Goal: Task Accomplishment & Management: Use online tool/utility

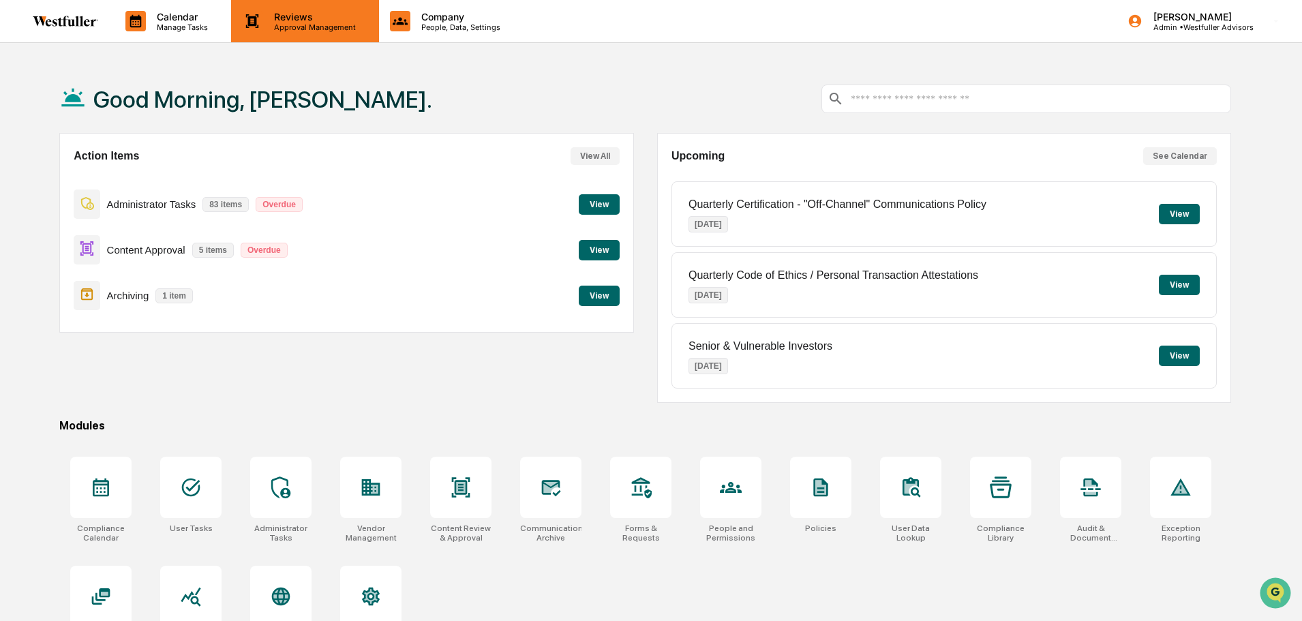
click at [303, 32] on div "Reviews Approval Management" at bounding box center [304, 21] width 147 height 42
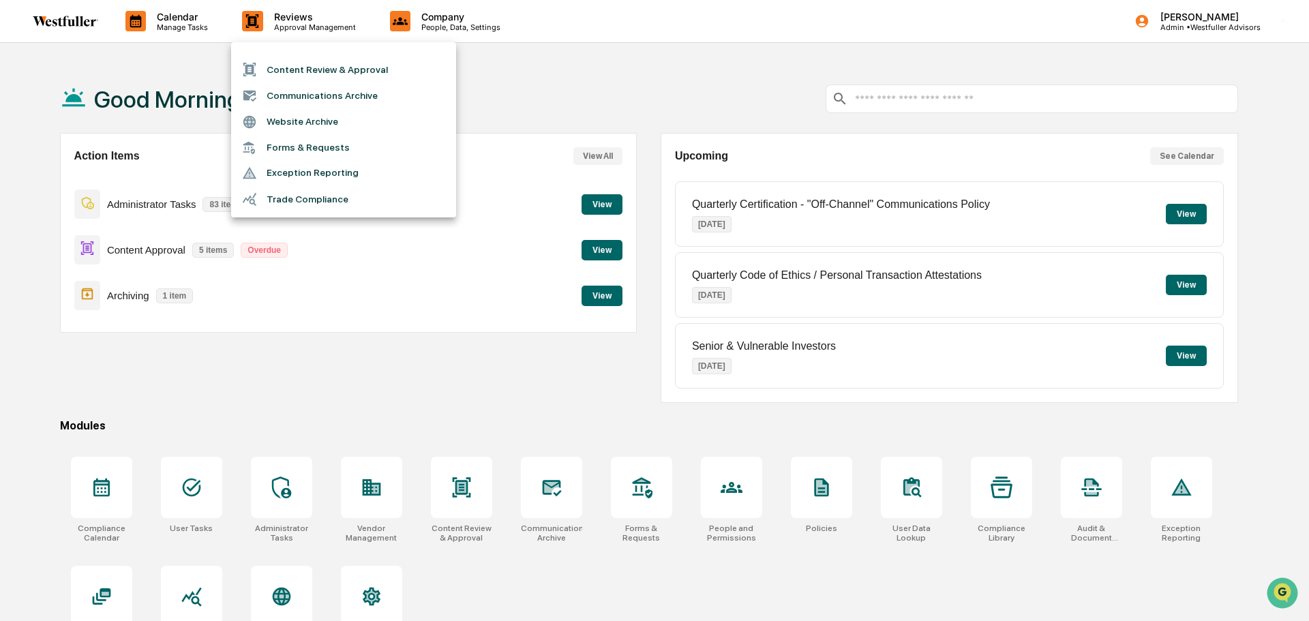
click at [315, 65] on li "Content Review & Approval" at bounding box center [343, 70] width 225 height 26
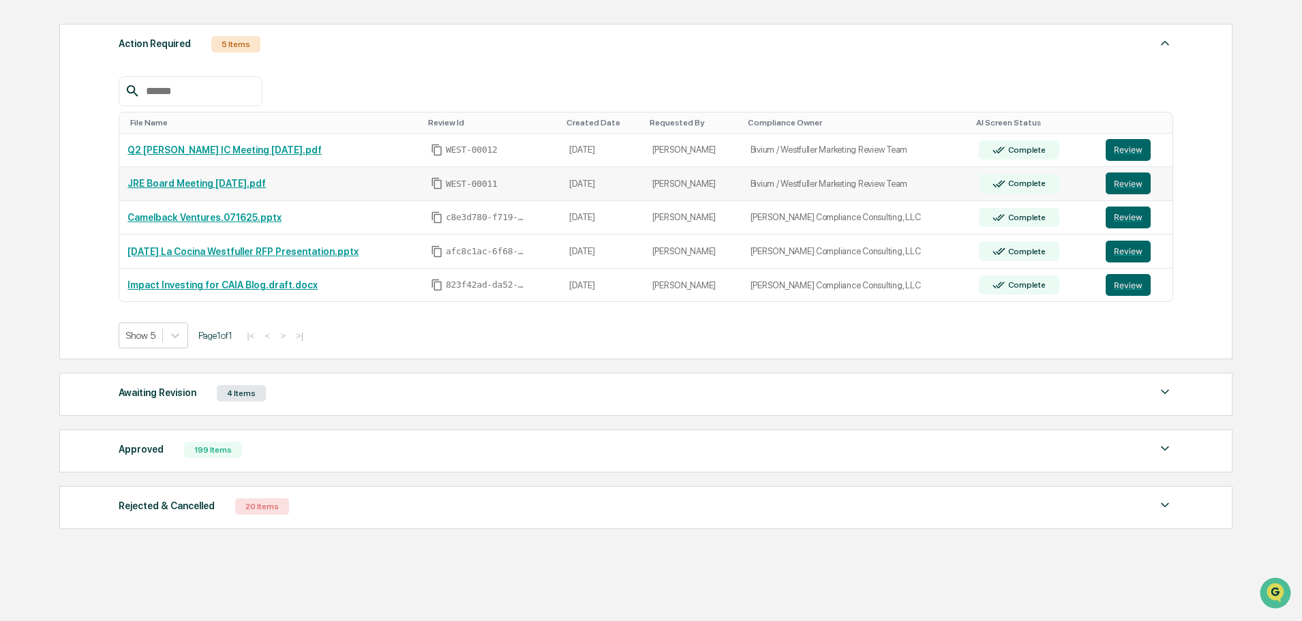
scroll to position [247, 0]
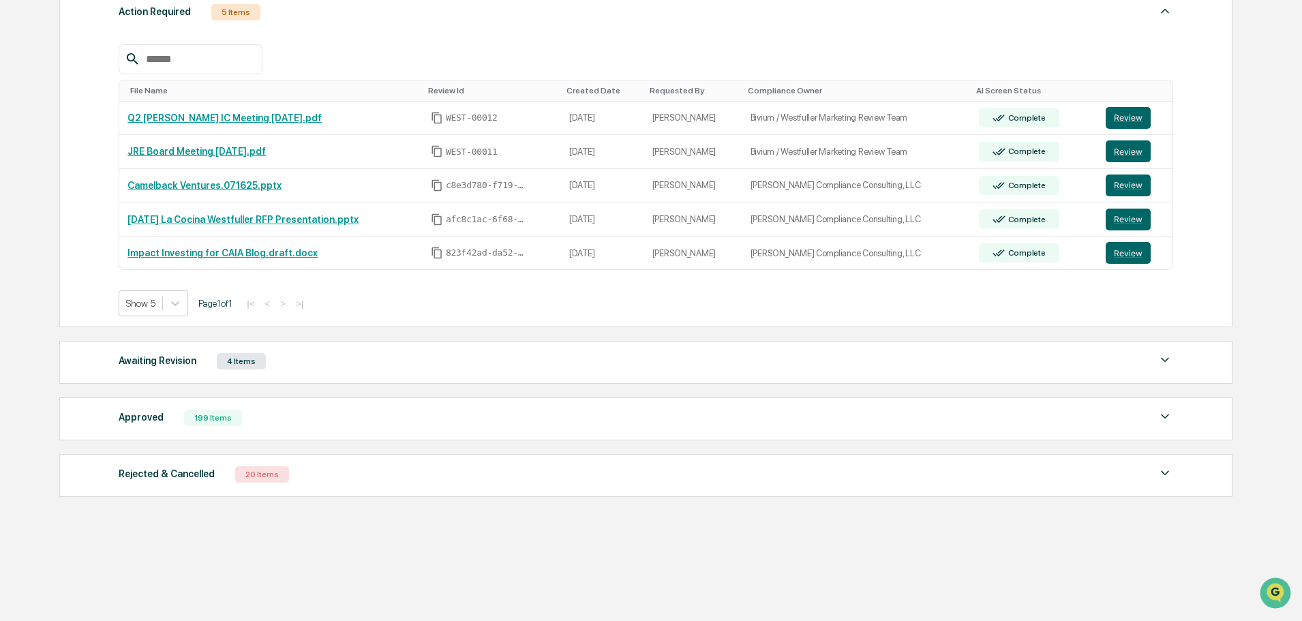
click at [519, 479] on div "Rejected & Cancelled 20 Items" at bounding box center [646, 474] width 1054 height 19
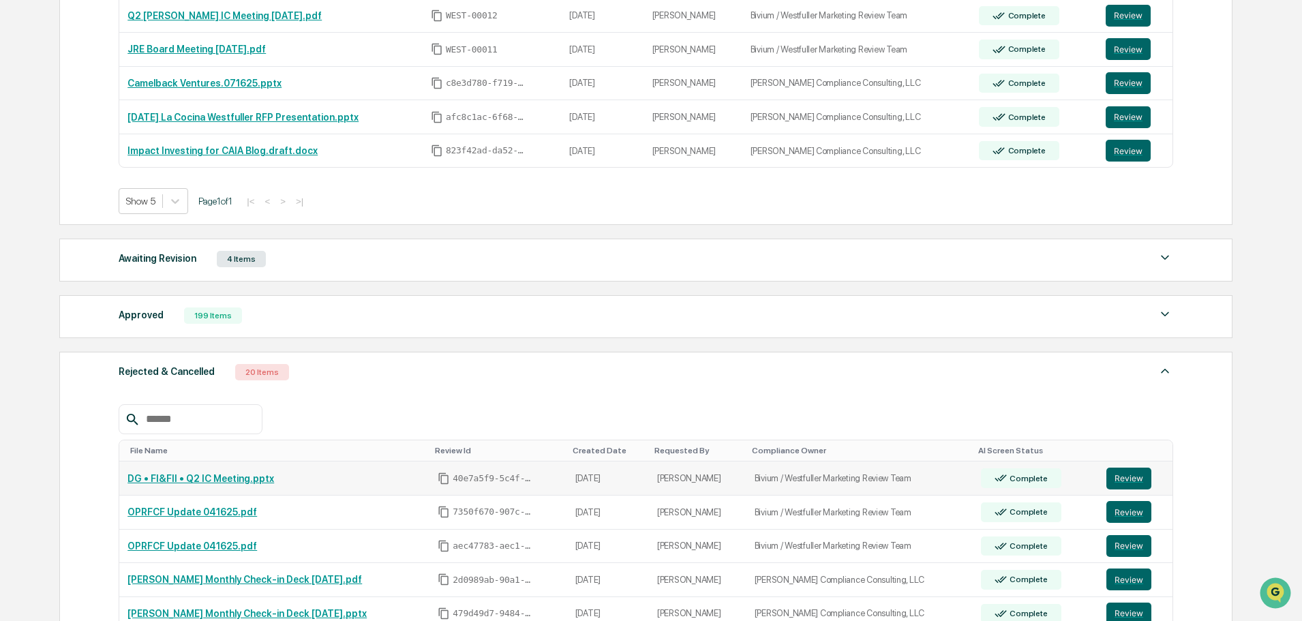
scroll to position [179, 0]
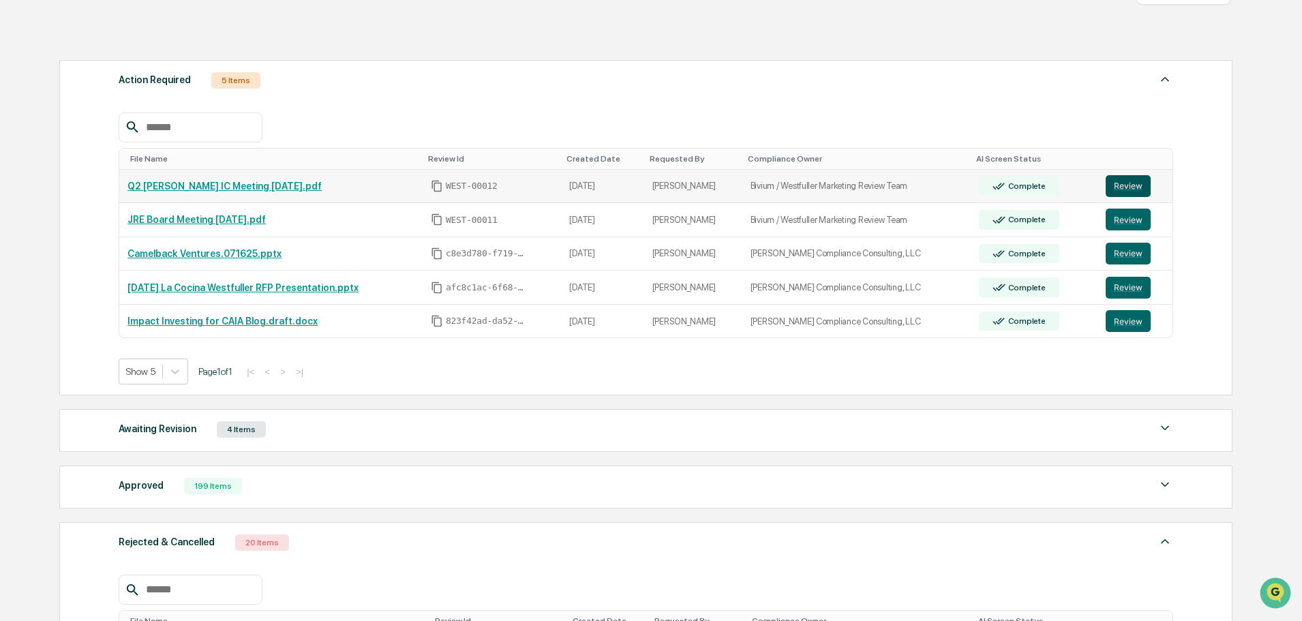
click at [1136, 181] on button "Review" at bounding box center [1128, 186] width 45 height 22
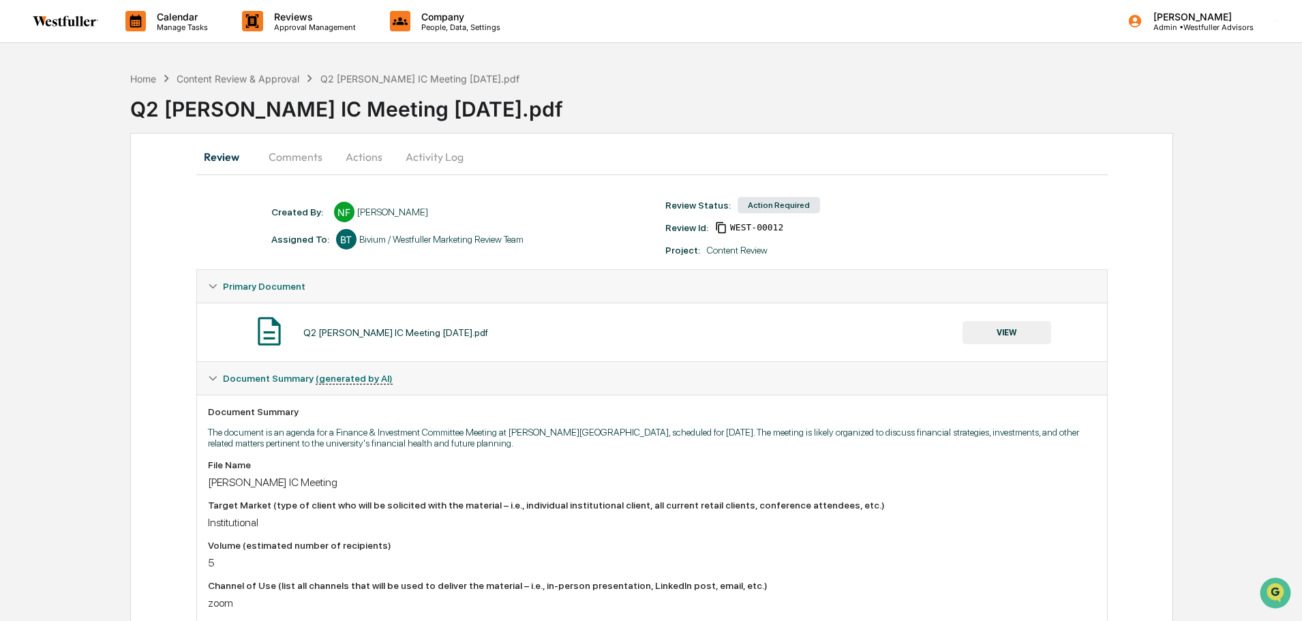
click at [438, 164] on button "Activity Log" at bounding box center [435, 156] width 80 height 33
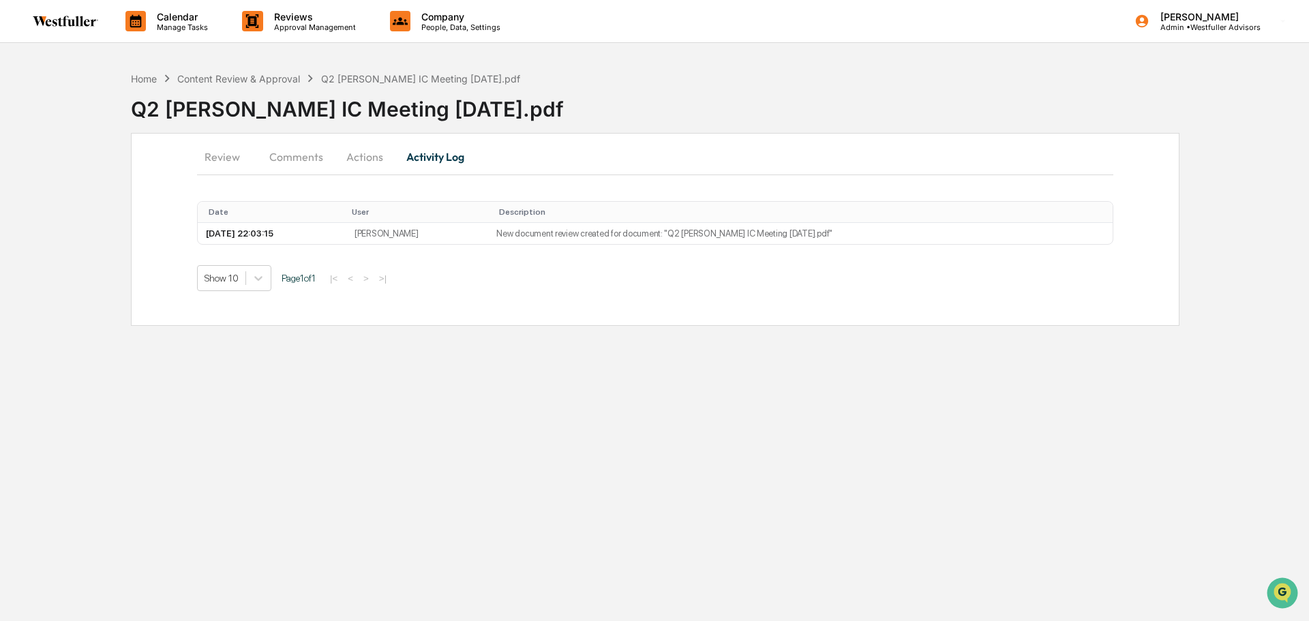
click at [363, 157] on button "Actions" at bounding box center [364, 156] width 61 height 33
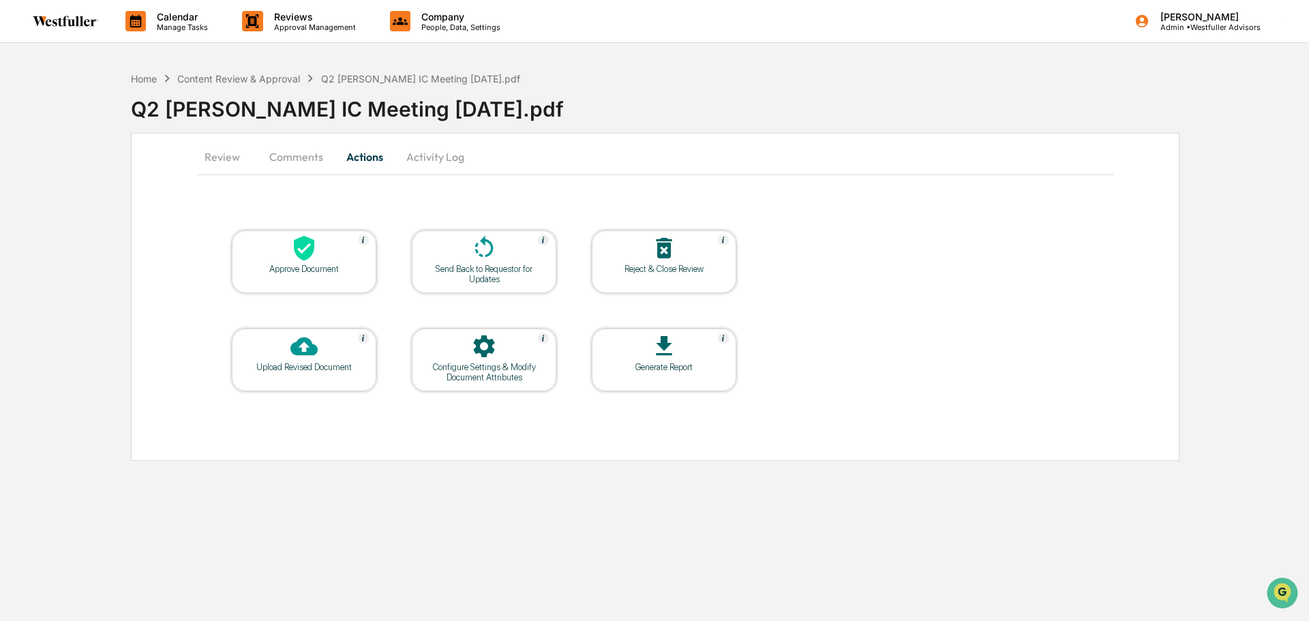
click at [496, 347] on icon at bounding box center [483, 346] width 27 height 27
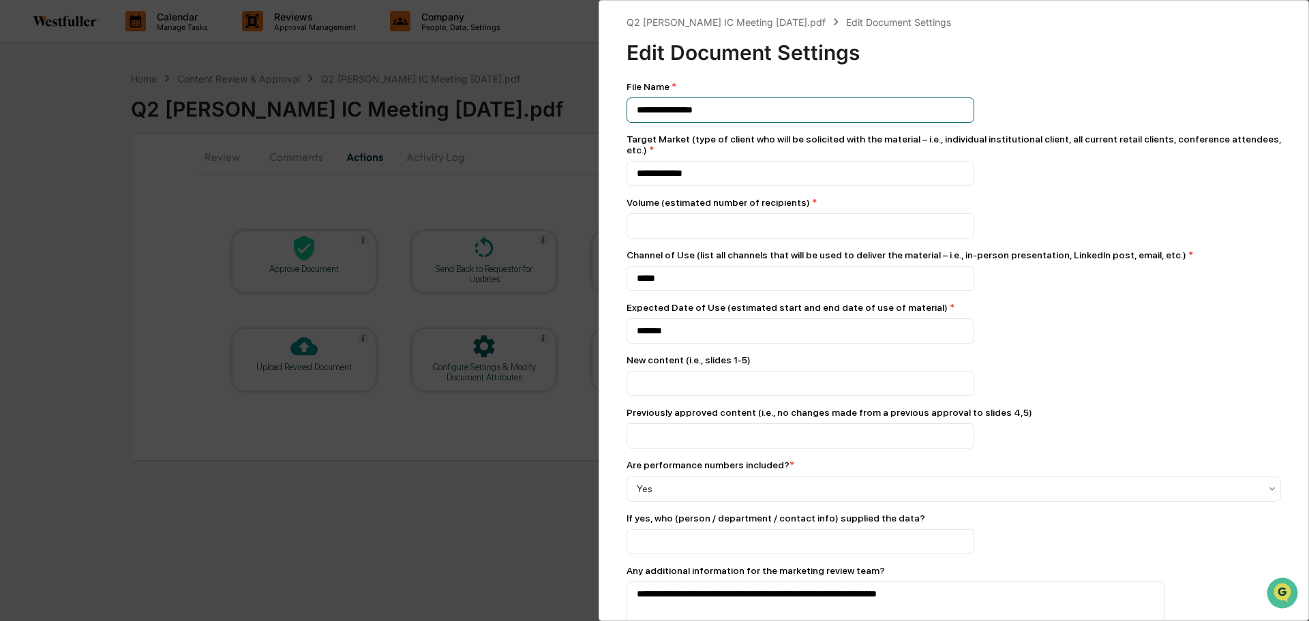
click at [727, 108] on input "**********" at bounding box center [800, 109] width 348 height 25
click at [633, 106] on input "**********" at bounding box center [800, 109] width 348 height 25
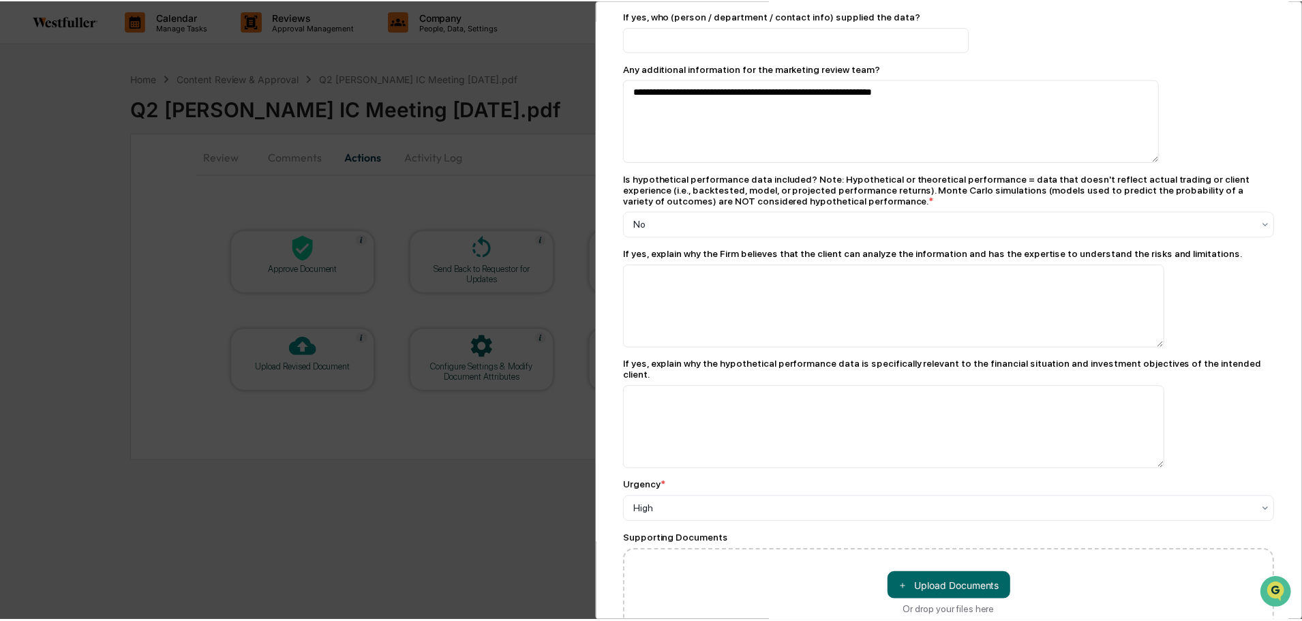
scroll to position [571, 0]
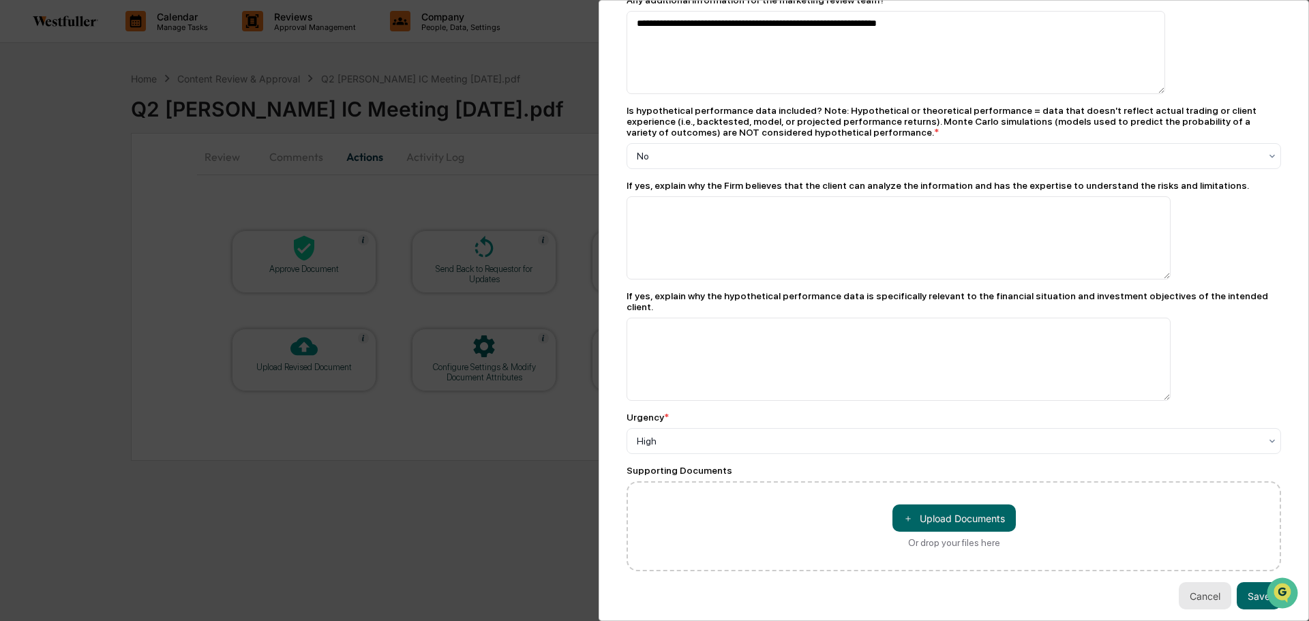
click at [1186, 582] on button "Cancel" at bounding box center [1205, 595] width 52 height 27
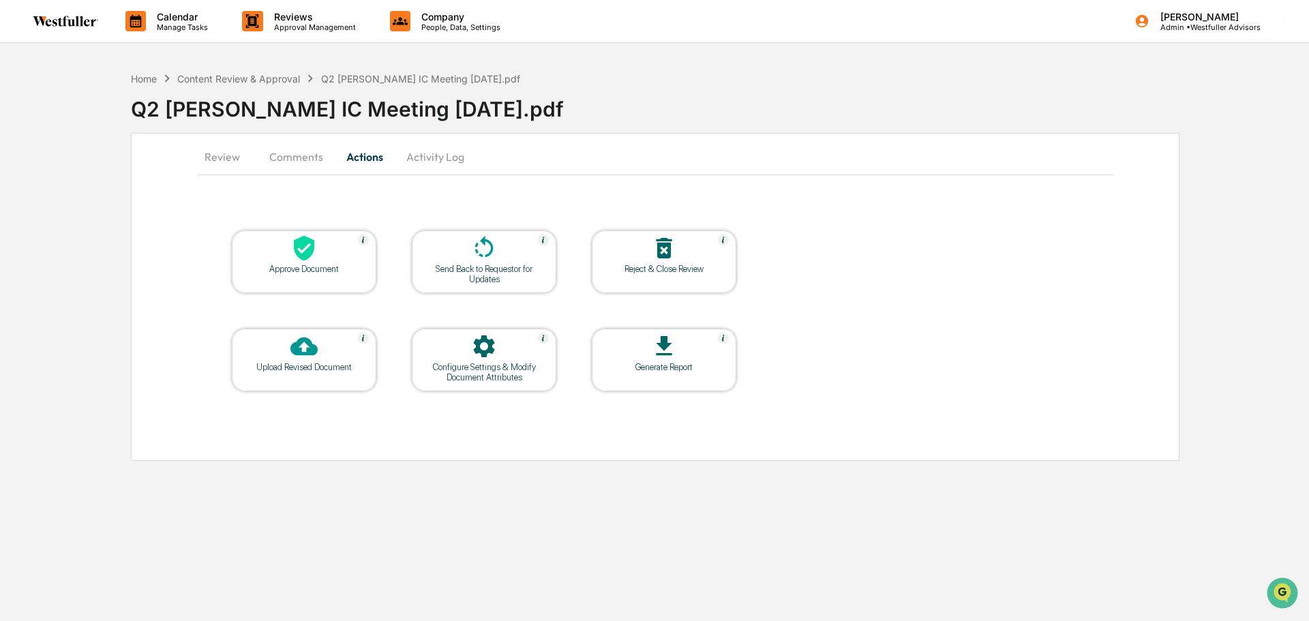
click at [279, 166] on button "Comments" at bounding box center [296, 156] width 76 height 33
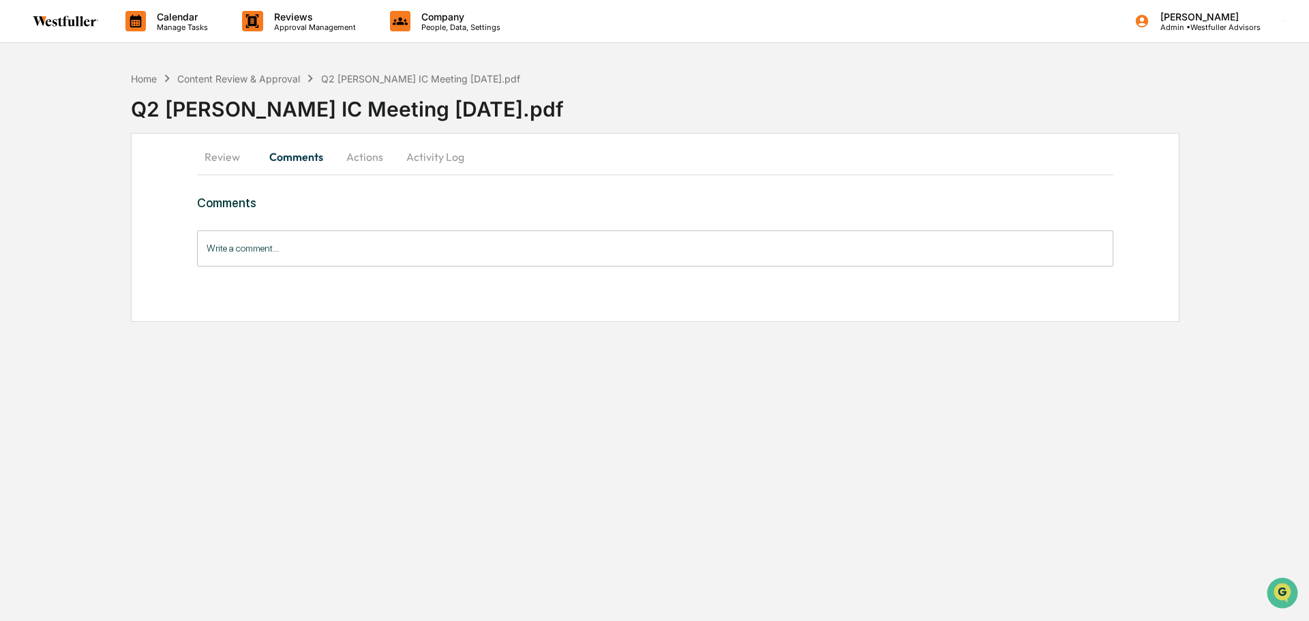
click at [237, 153] on button "Review" at bounding box center [227, 156] width 61 height 33
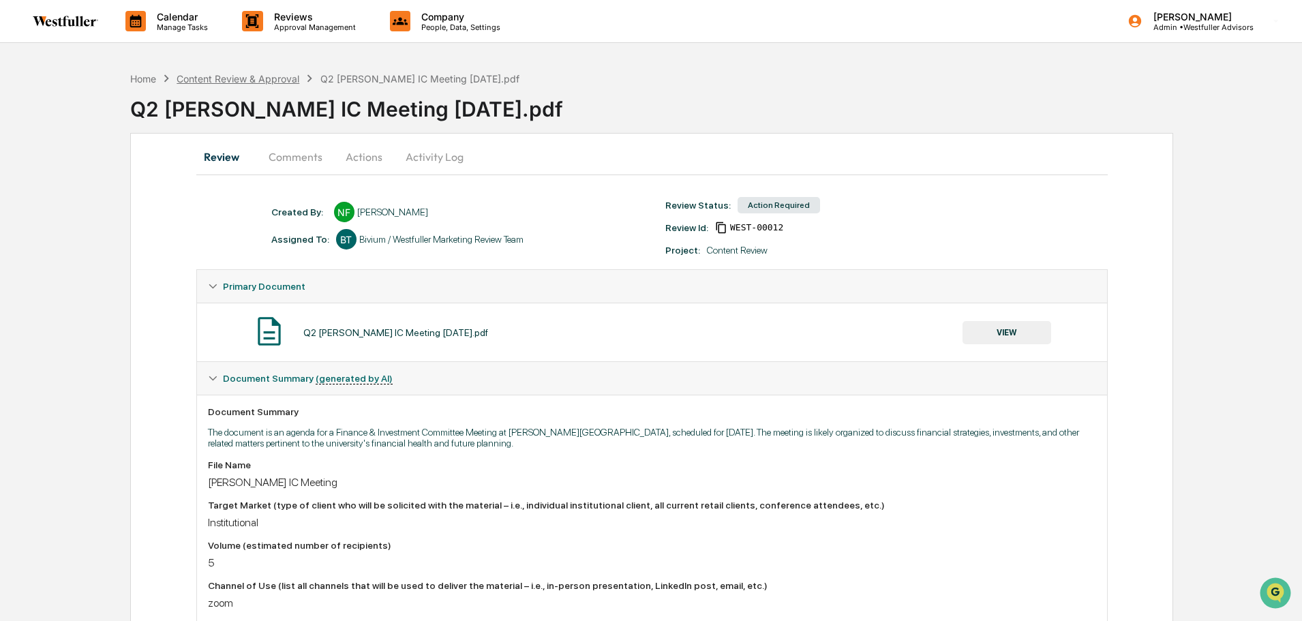
click at [260, 80] on div "Content Review & Approval" at bounding box center [238, 79] width 123 height 12
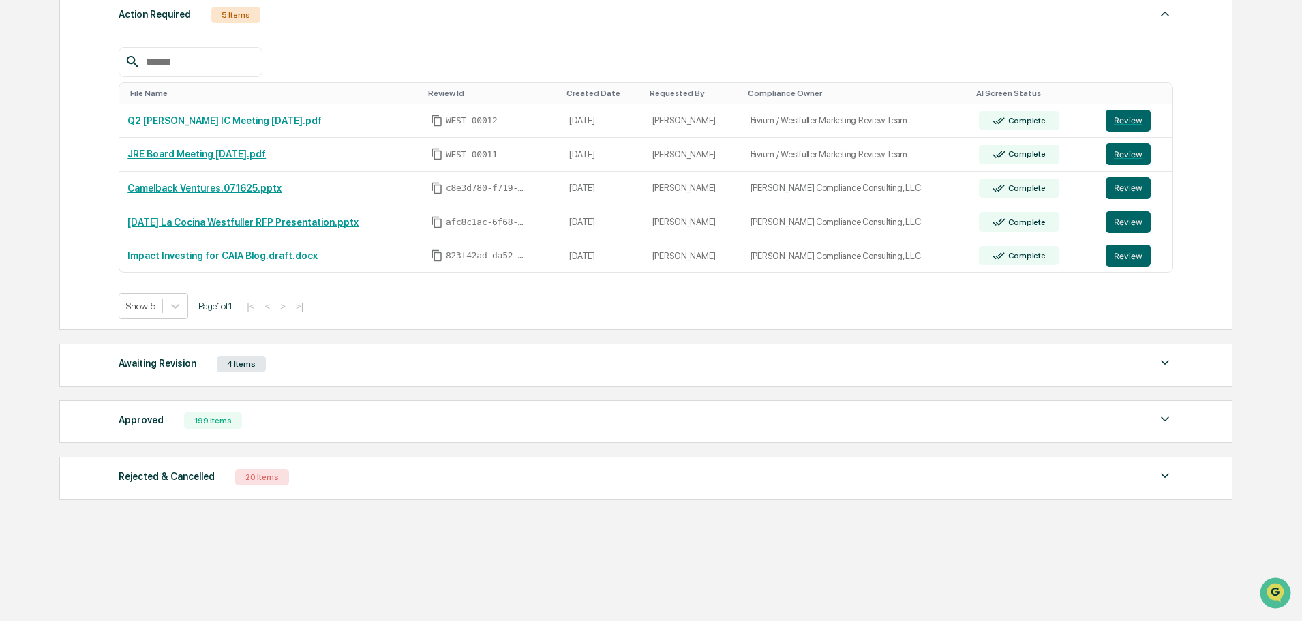
scroll to position [247, 0]
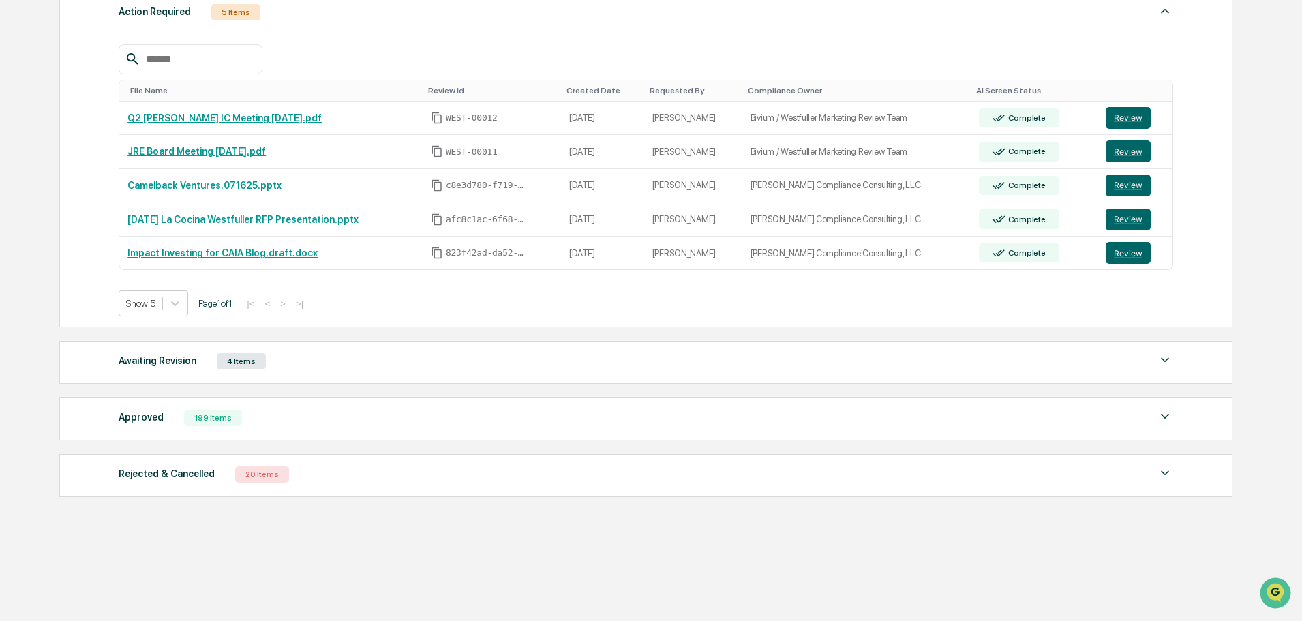
click at [211, 416] on div "199 Items" at bounding box center [213, 418] width 58 height 16
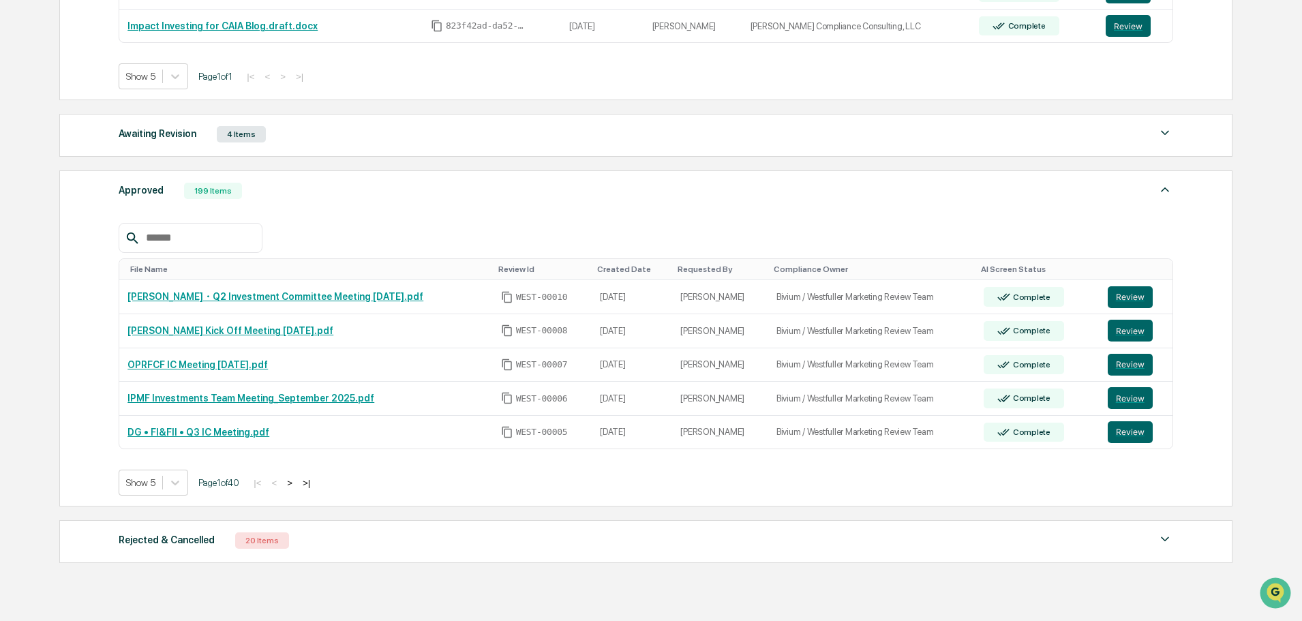
scroll to position [541, 0]
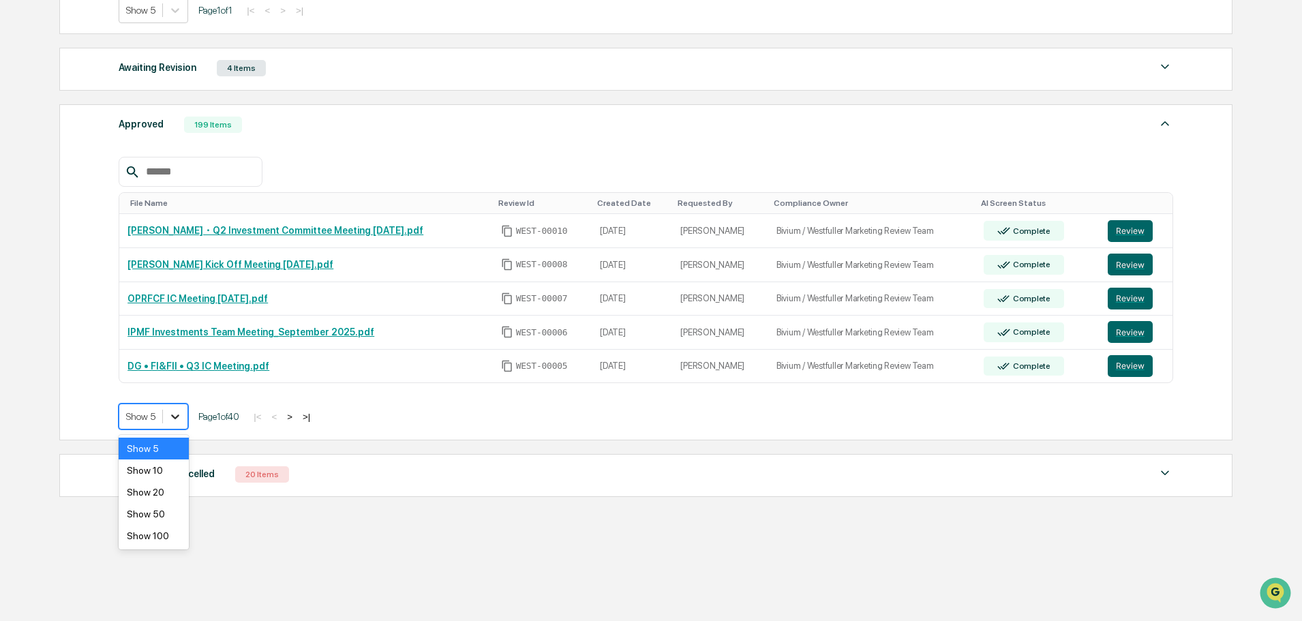
click at [178, 421] on icon at bounding box center [175, 417] width 14 height 14
click at [155, 534] on div "Show 100" at bounding box center [154, 536] width 70 height 22
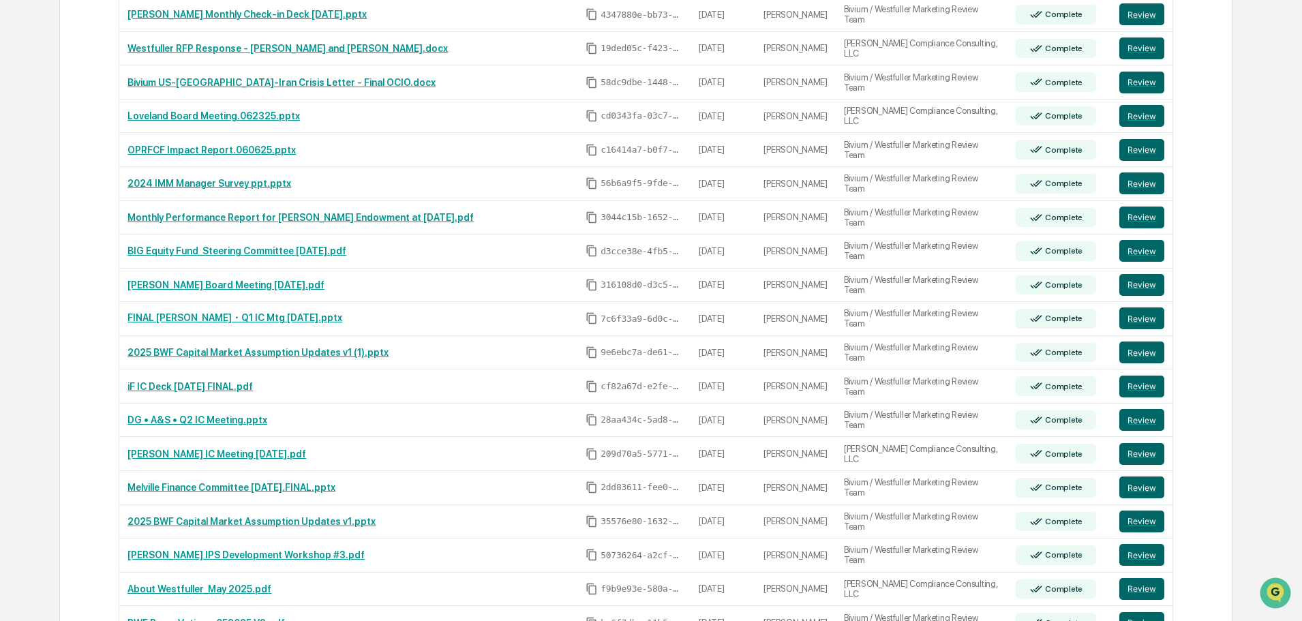
scroll to position [2245, 0]
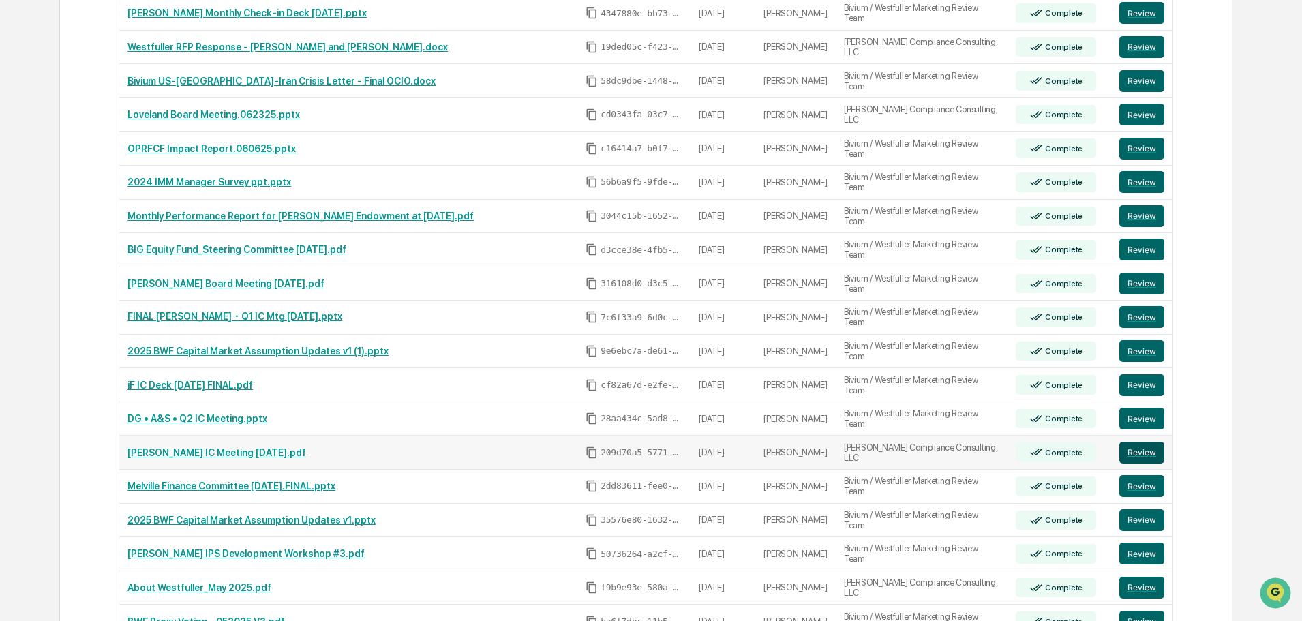
click at [1132, 451] on button "Review" at bounding box center [1141, 453] width 45 height 22
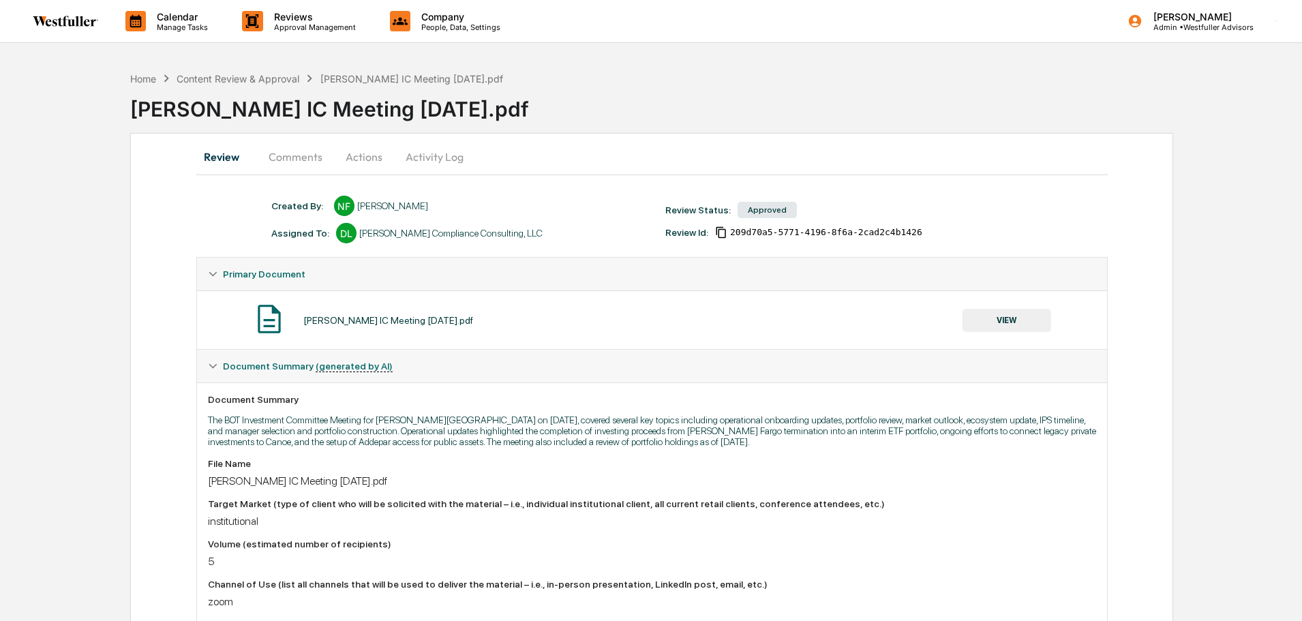
click at [289, 153] on button "Comments" at bounding box center [296, 156] width 76 height 33
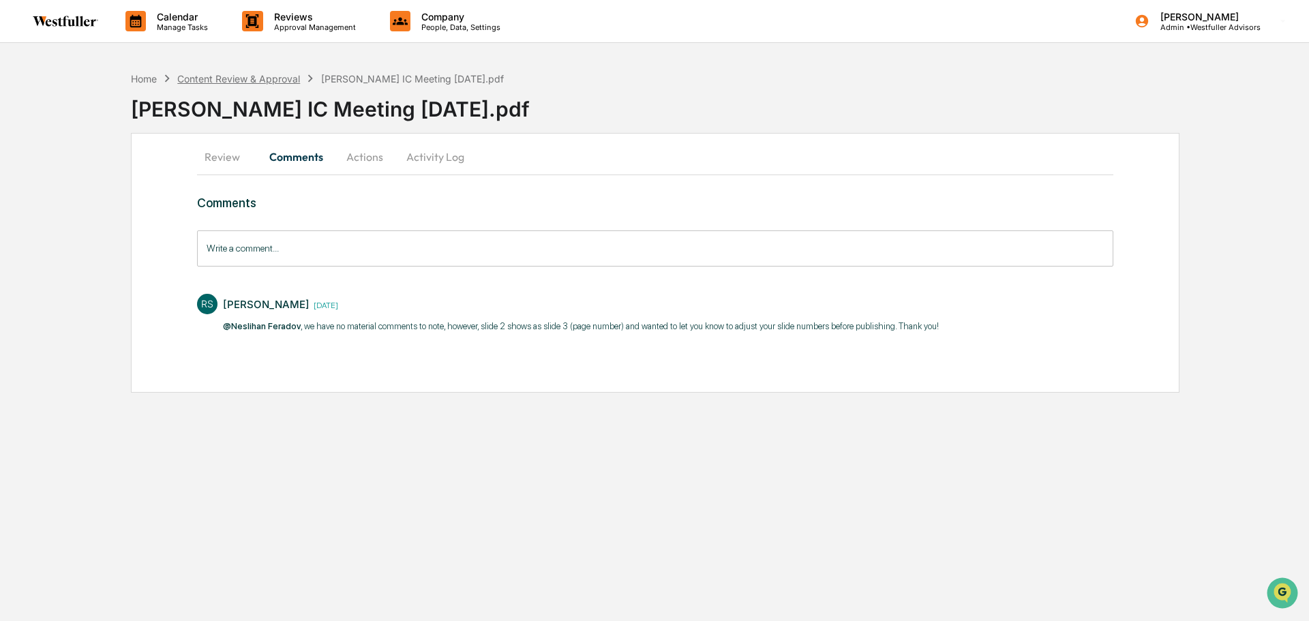
click at [276, 81] on div "Content Review & Approval" at bounding box center [238, 79] width 123 height 12
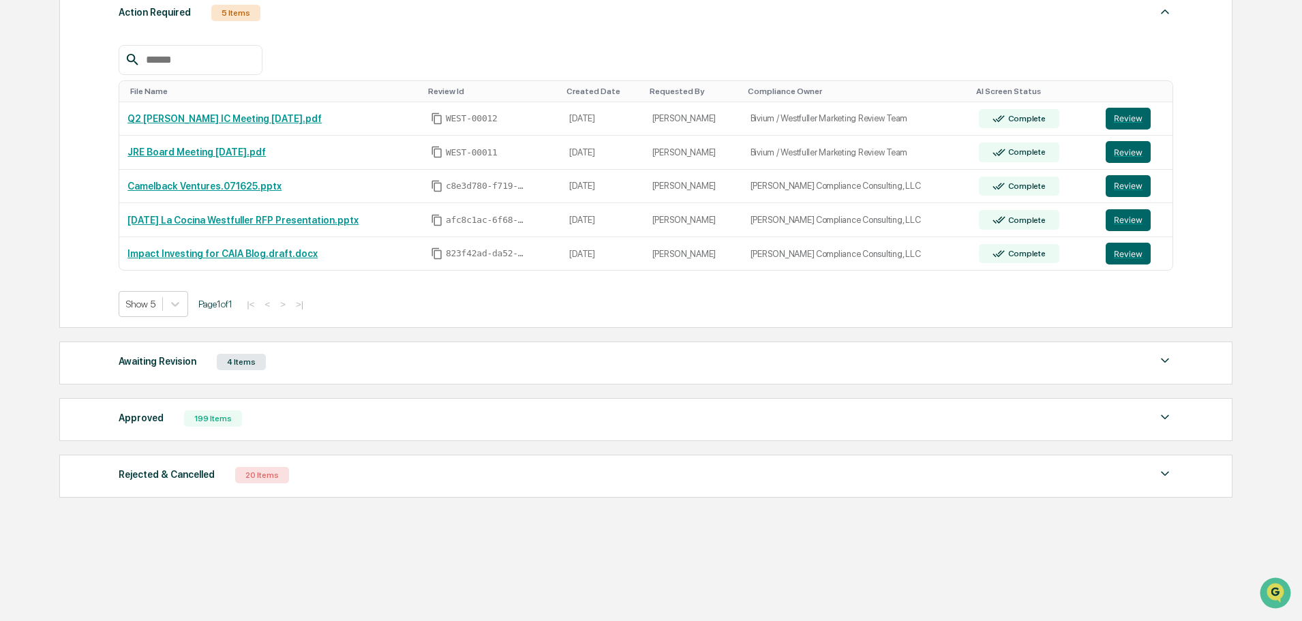
scroll to position [247, 0]
click at [293, 431] on div "Approved 199 Items File Name Review Id Created Date Requested By Compliance Own…" at bounding box center [645, 418] width 1173 height 43
click at [303, 419] on div "Approved 199 Items" at bounding box center [646, 417] width 1054 height 19
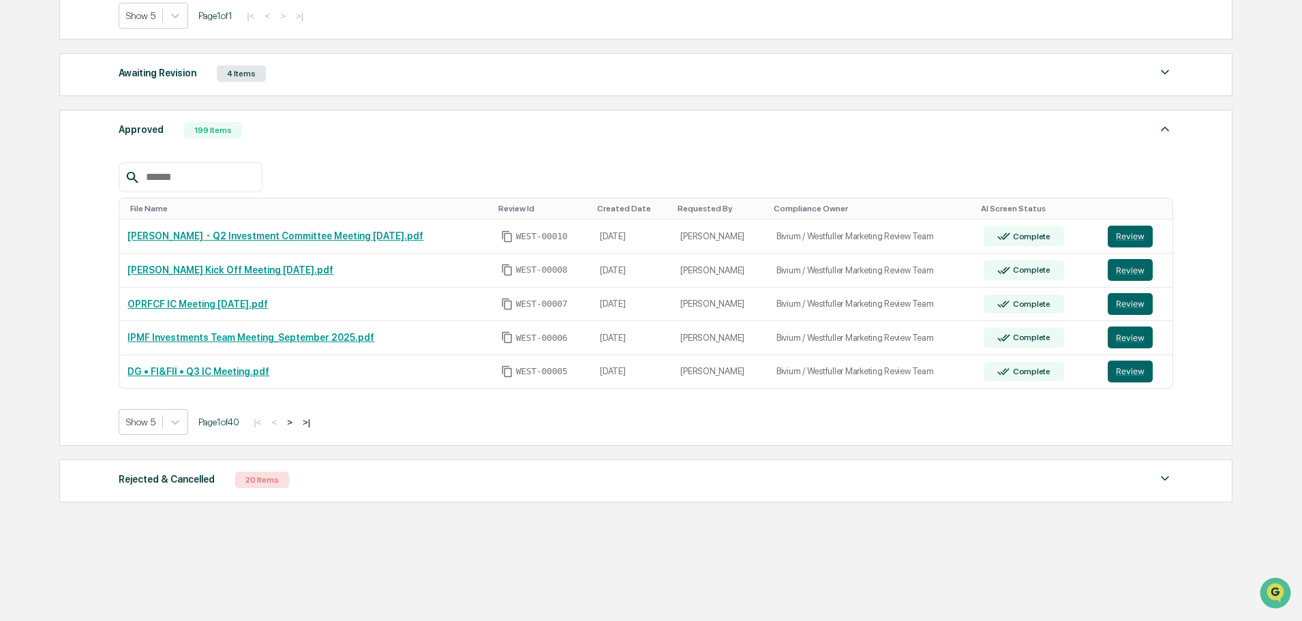
scroll to position [541, 0]
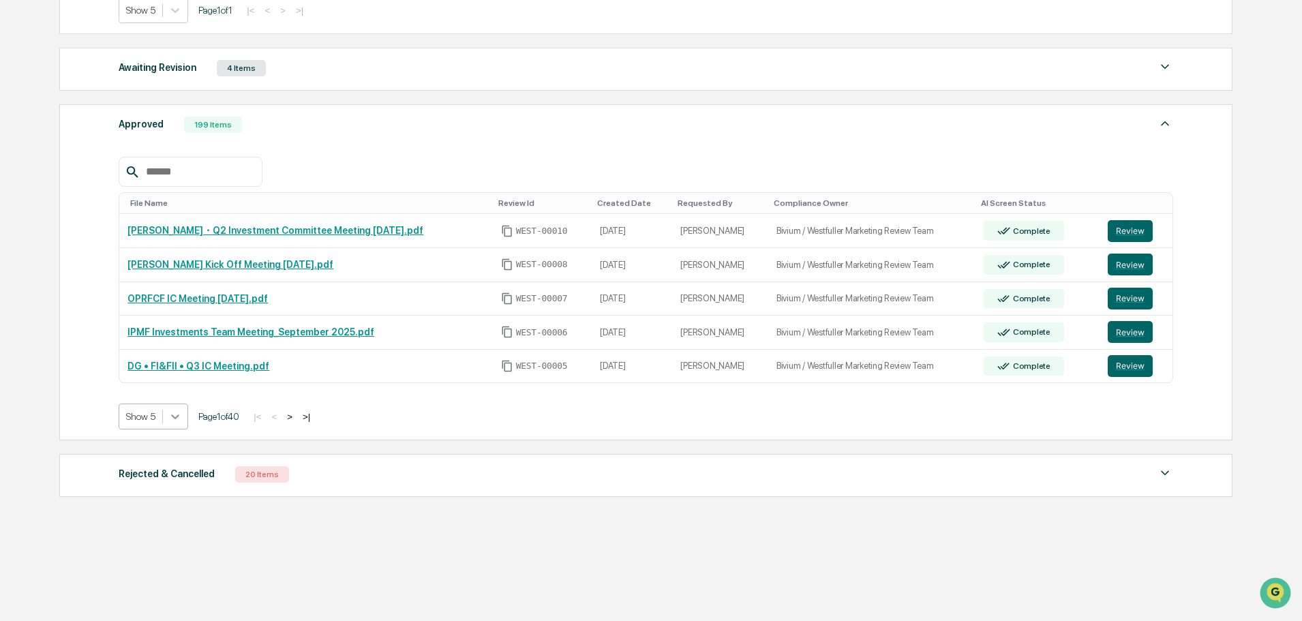
click at [182, 420] on icon at bounding box center [175, 417] width 14 height 14
click at [168, 543] on div "Show 100" at bounding box center [154, 536] width 70 height 22
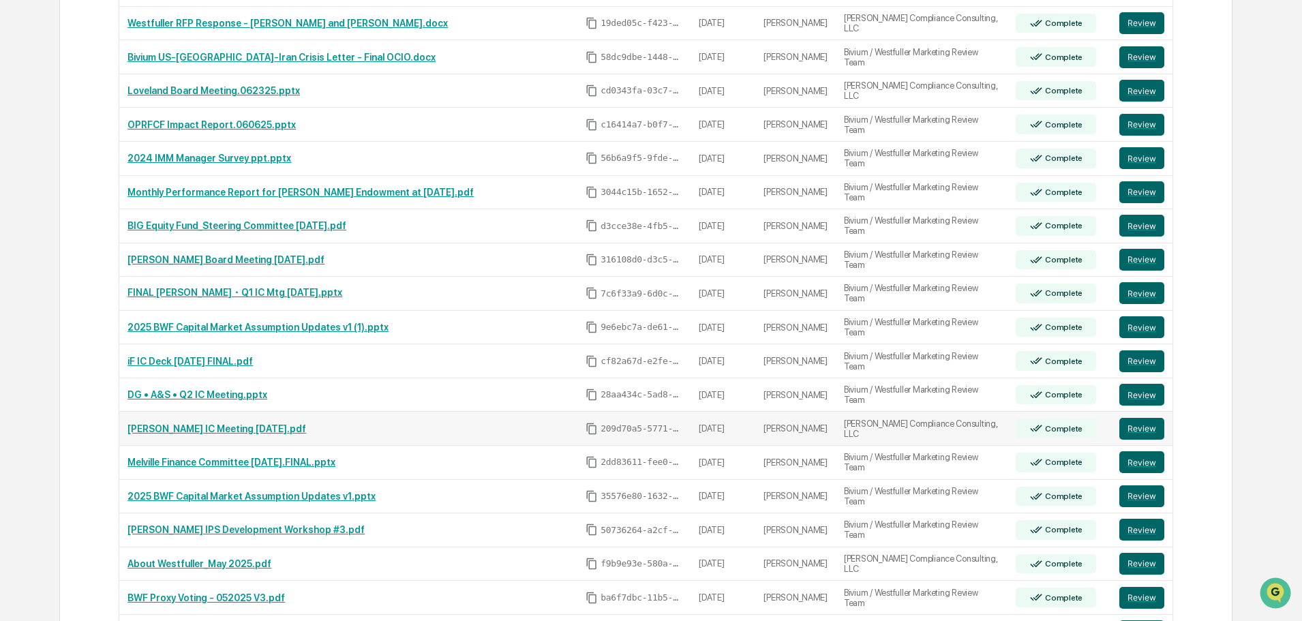
scroll to position [2449, 0]
